Goal: Task Accomplishment & Management: Manage account settings

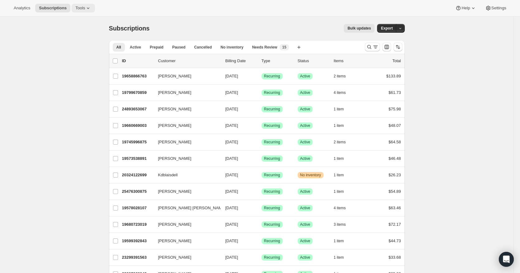
click at [85, 10] on icon at bounding box center [88, 8] width 6 height 6
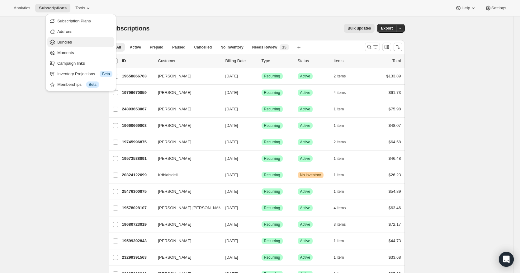
click at [74, 40] on span "Bundles" at bounding box center [84, 42] width 55 height 6
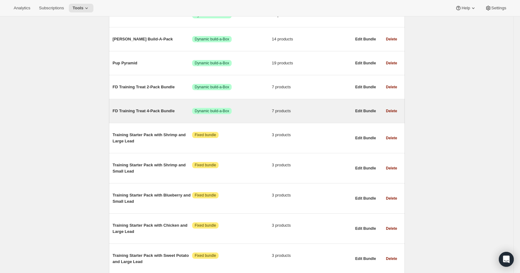
scroll to position [187, 0]
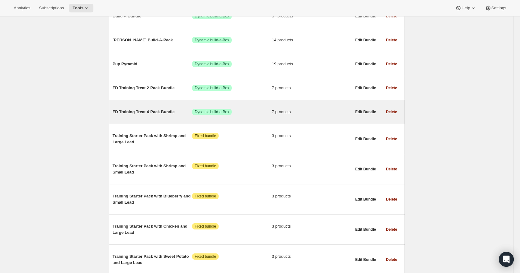
click at [158, 112] on span "FD Training Treat 4-Pack Bundle" at bounding box center [153, 112] width 80 height 6
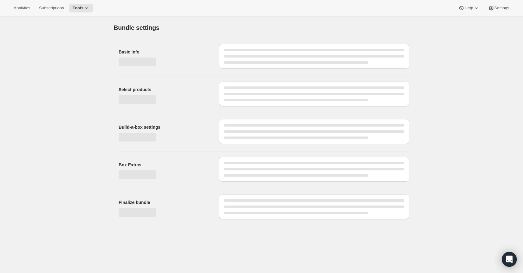
type input "FD Training Treat 4-Pack Bundle"
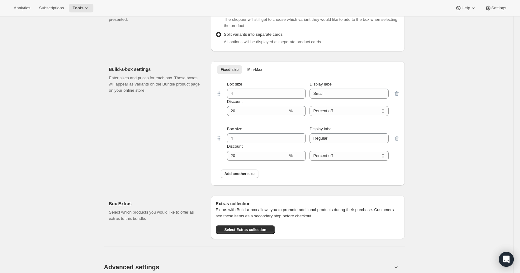
scroll to position [375, 0]
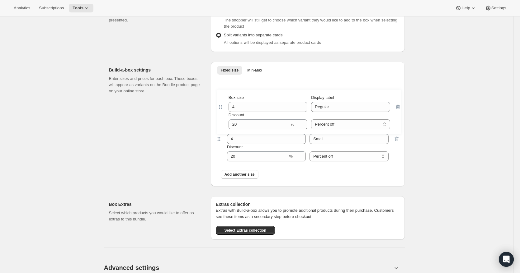
drag, startPoint x: 220, startPoint y: 140, endPoint x: 220, endPoint y: 99, distance: 41.4
click at [220, 99] on div "Box size 4 Display label Small Discount % Percent off Amount off Percent off Bo…" at bounding box center [308, 130] width 184 height 106
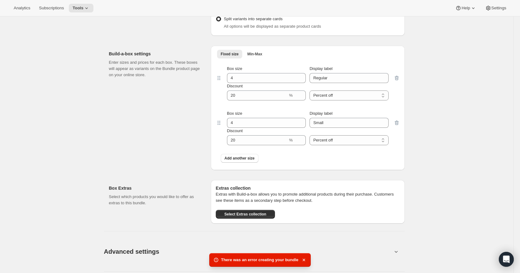
scroll to position [405, 0]
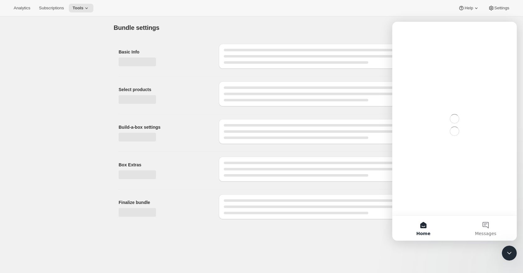
type input "FD Training Treat 2-Pack Bundle"
